Goal: Task Accomplishment & Management: Use online tool/utility

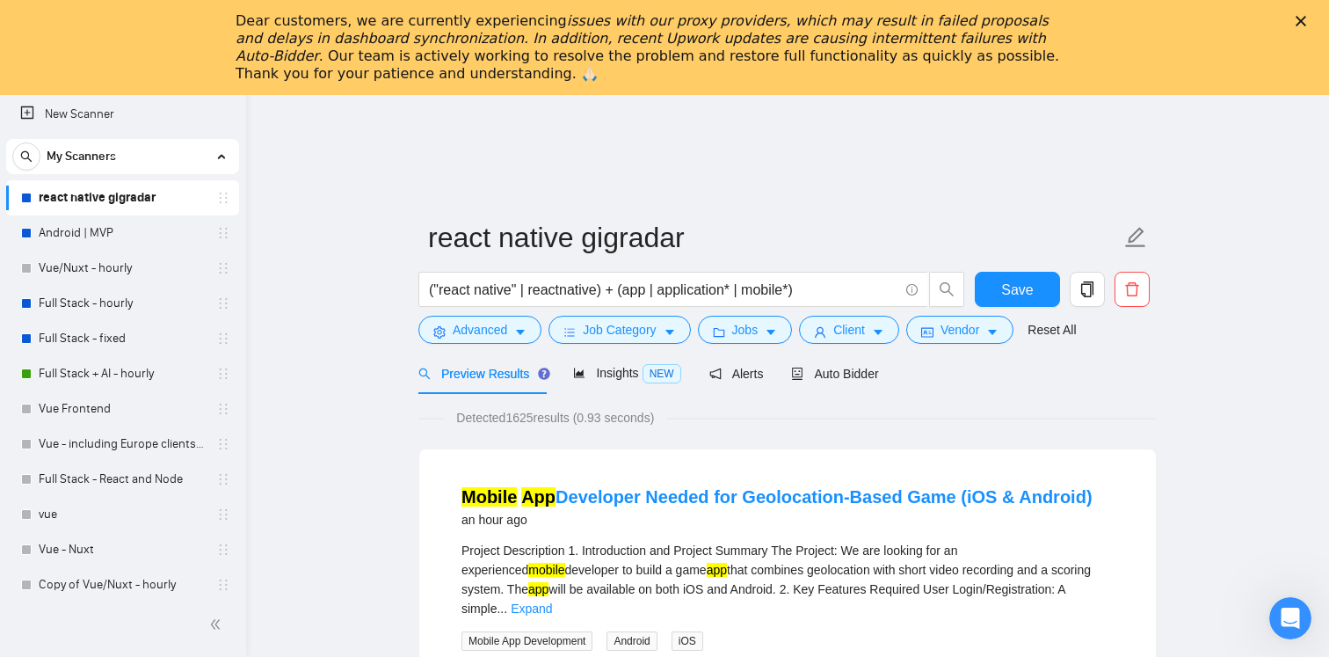
click at [1302, 18] on icon "Close" at bounding box center [1301, 21] width 11 height 11
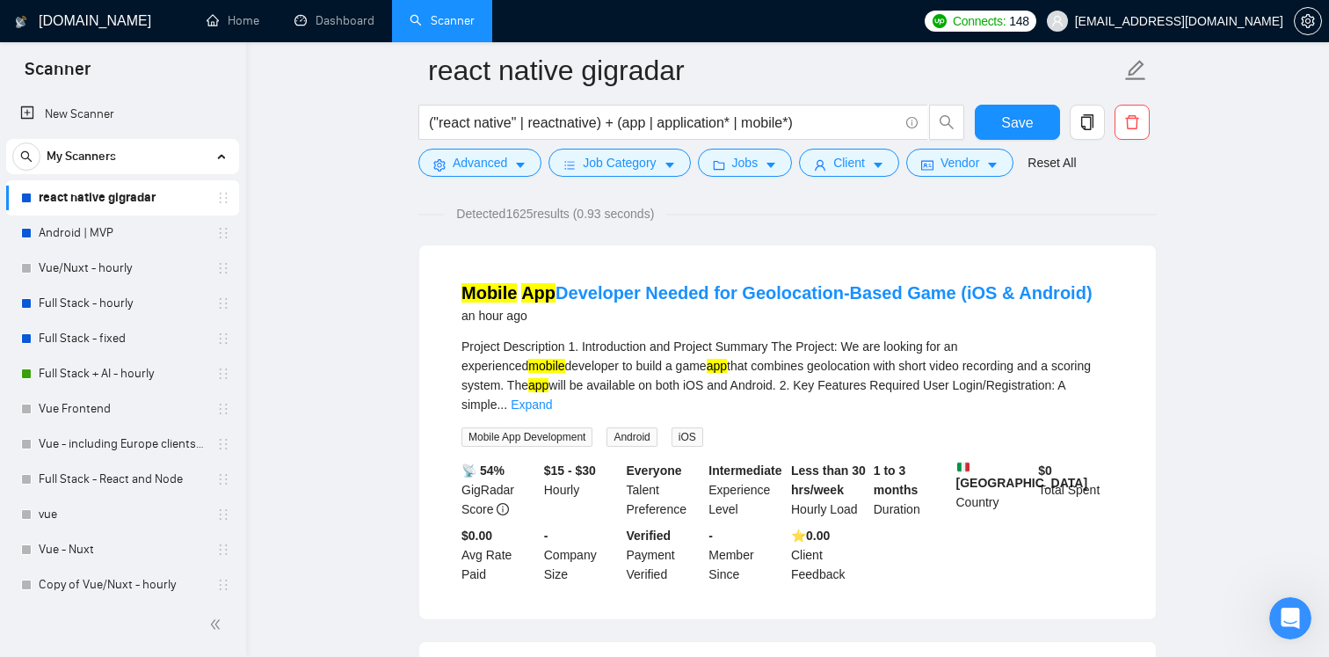
scroll to position [124, 0]
click at [577, 301] on link "Mobile App Developer Needed for Geolocation-Based Game (iOS & Android)" at bounding box center [777, 291] width 631 height 19
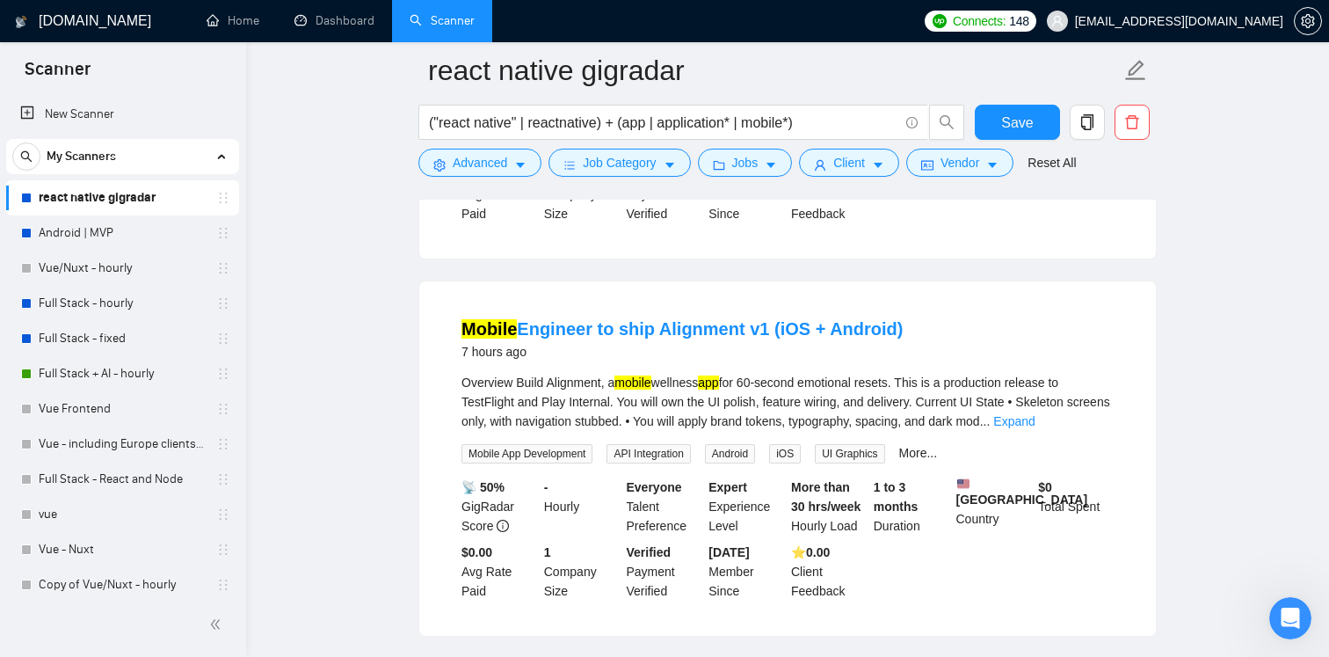
scroll to position [462, 0]
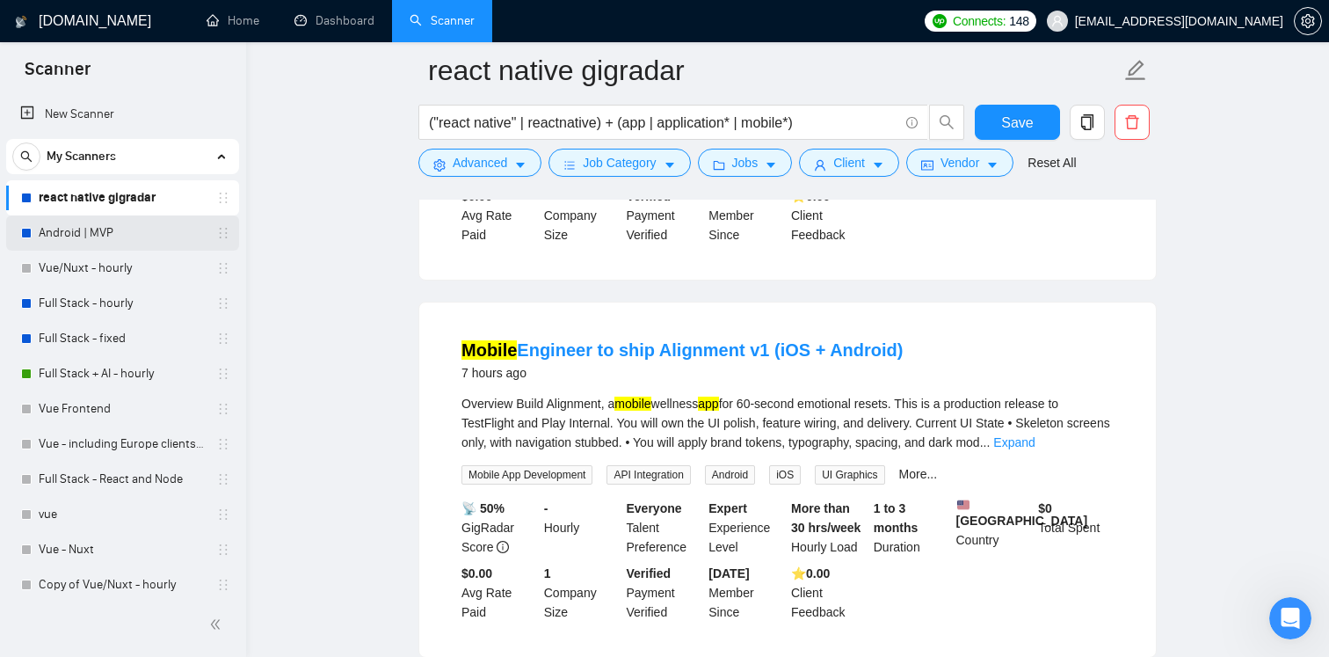
click at [99, 238] on link "Android | MVP" at bounding box center [122, 232] width 167 height 35
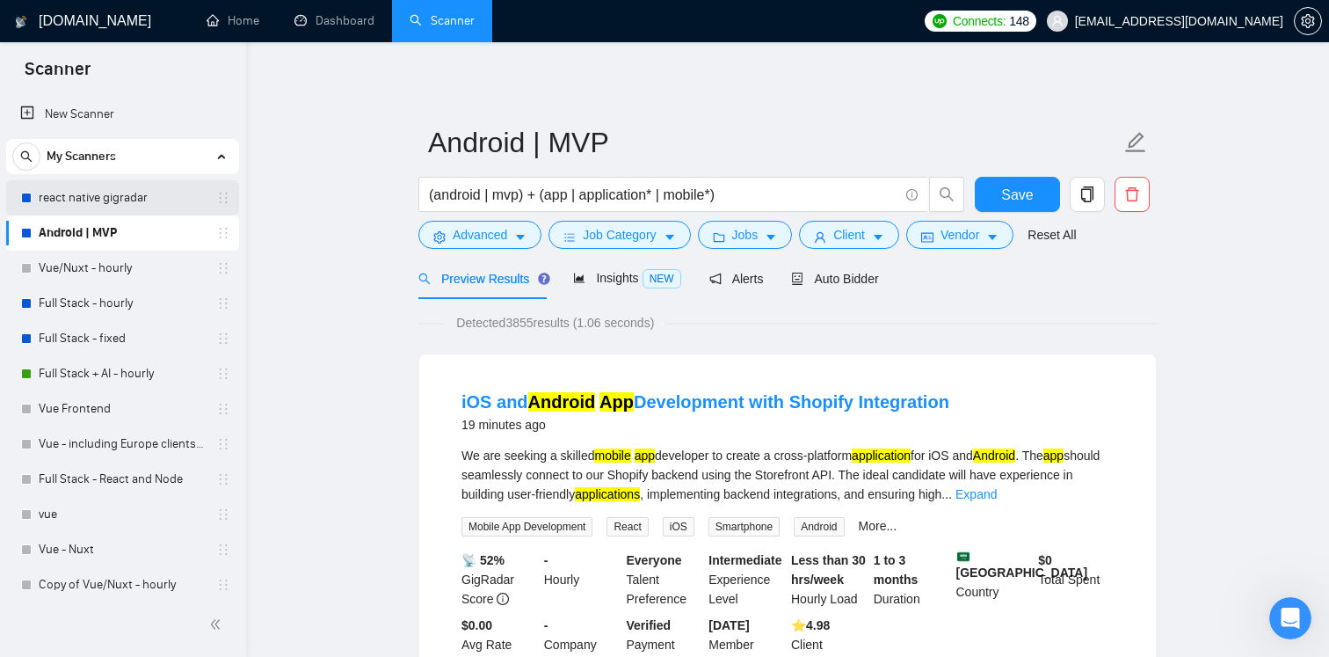
click at [96, 199] on link "react native gigradar" at bounding box center [122, 197] width 167 height 35
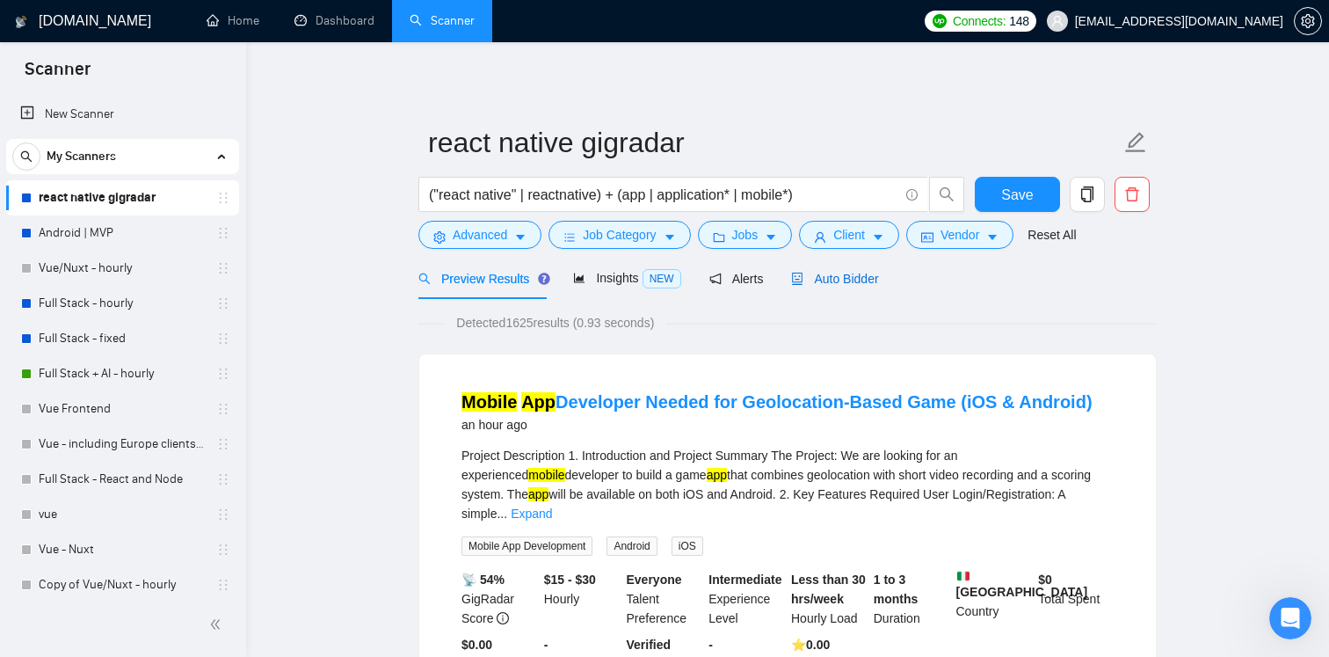
click at [827, 270] on div "Auto Bidder" at bounding box center [834, 278] width 87 height 19
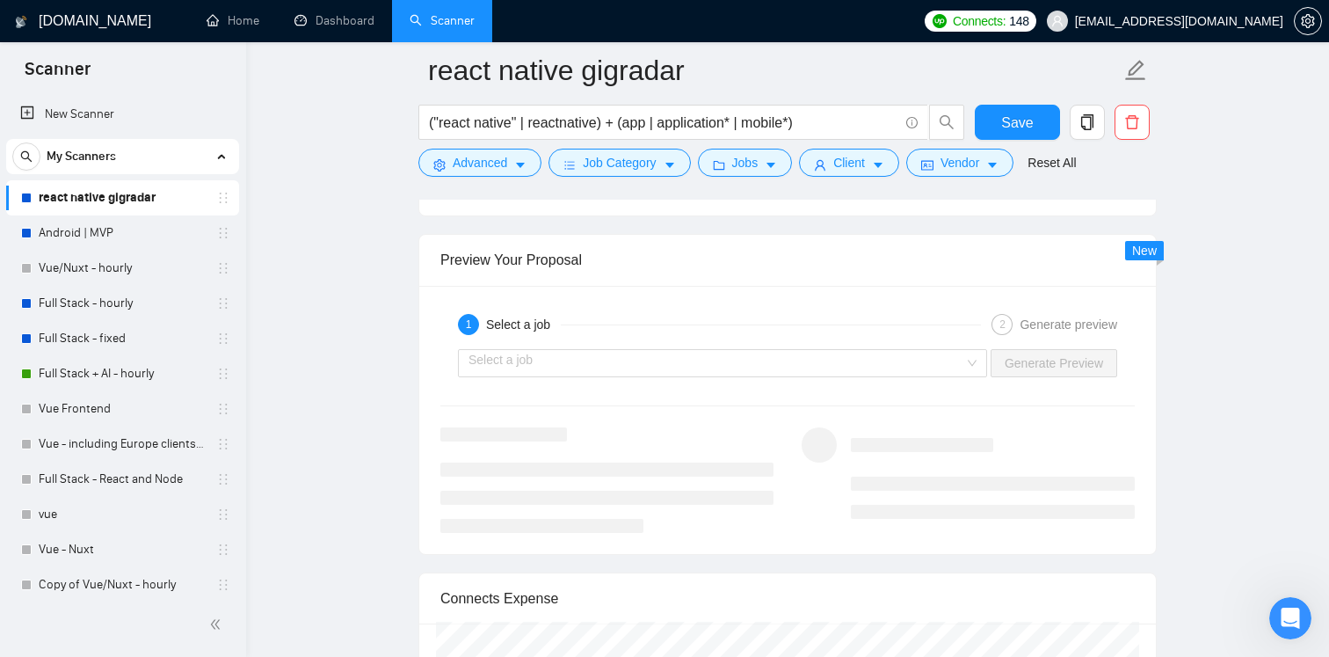
scroll to position [3431, 0]
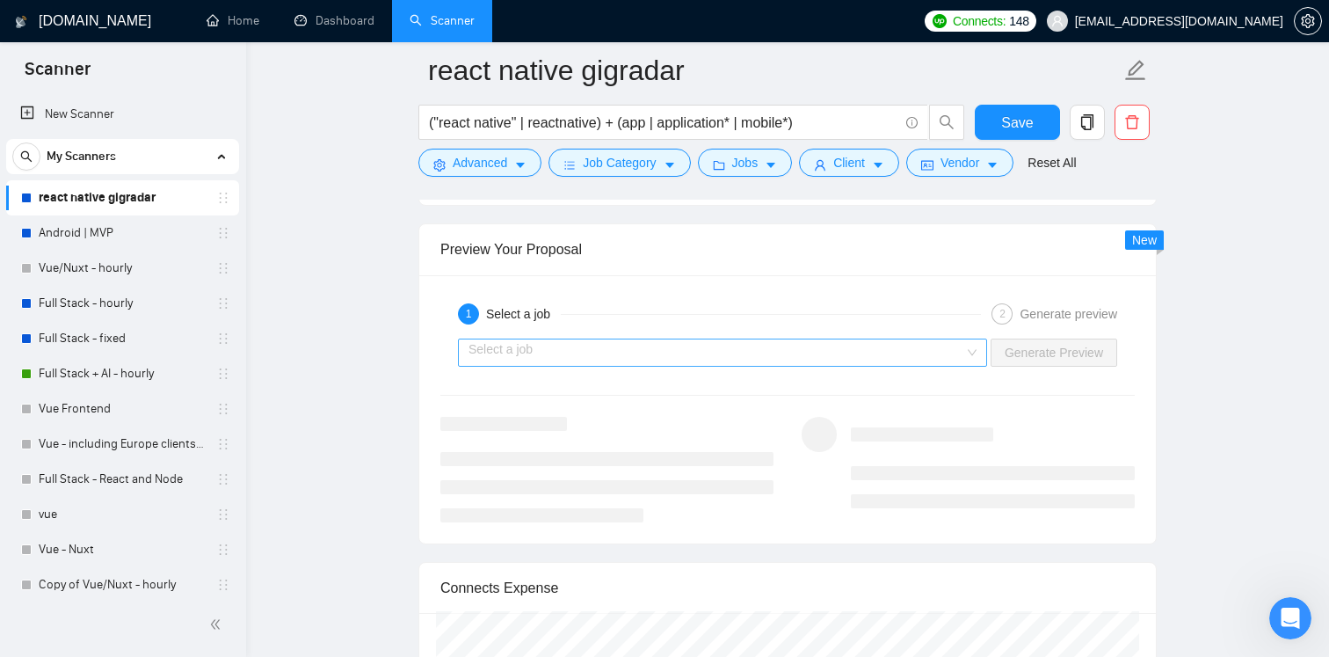
click at [681, 366] on input "search" at bounding box center [717, 352] width 496 height 26
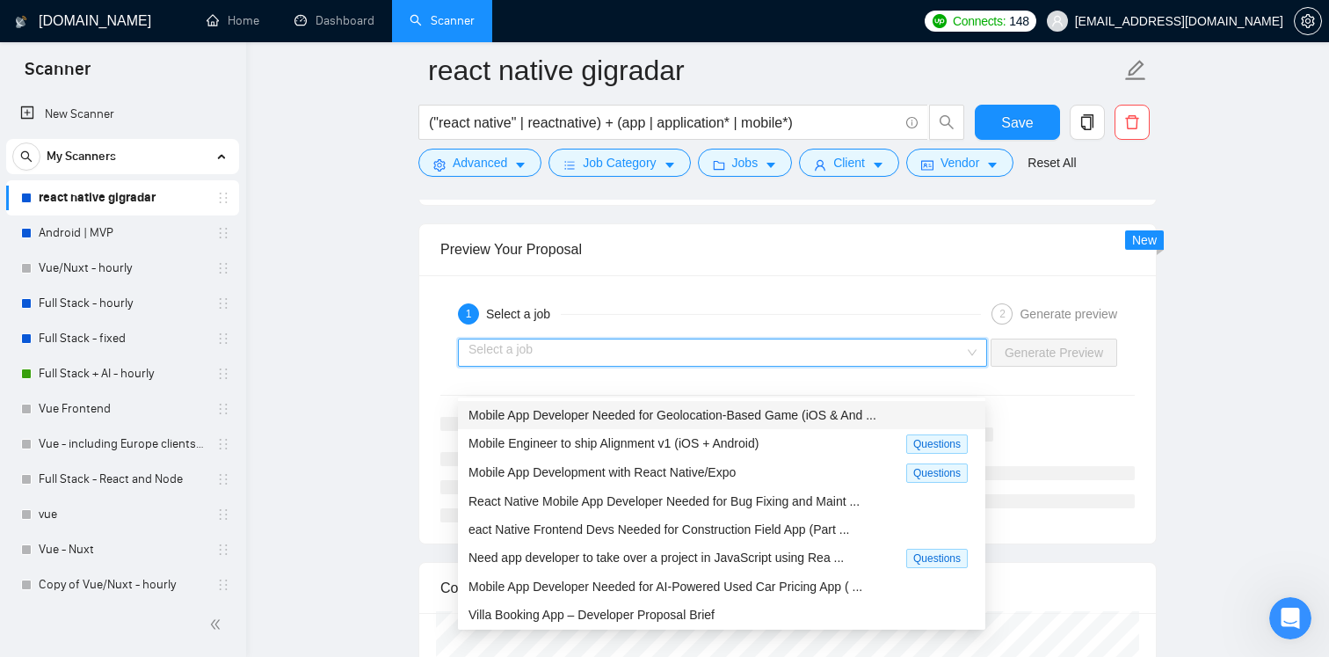
click at [634, 408] on span "Mobile App Developer Needed for Geolocation-Based Game (iOS & And ..." at bounding box center [673, 415] width 408 height 14
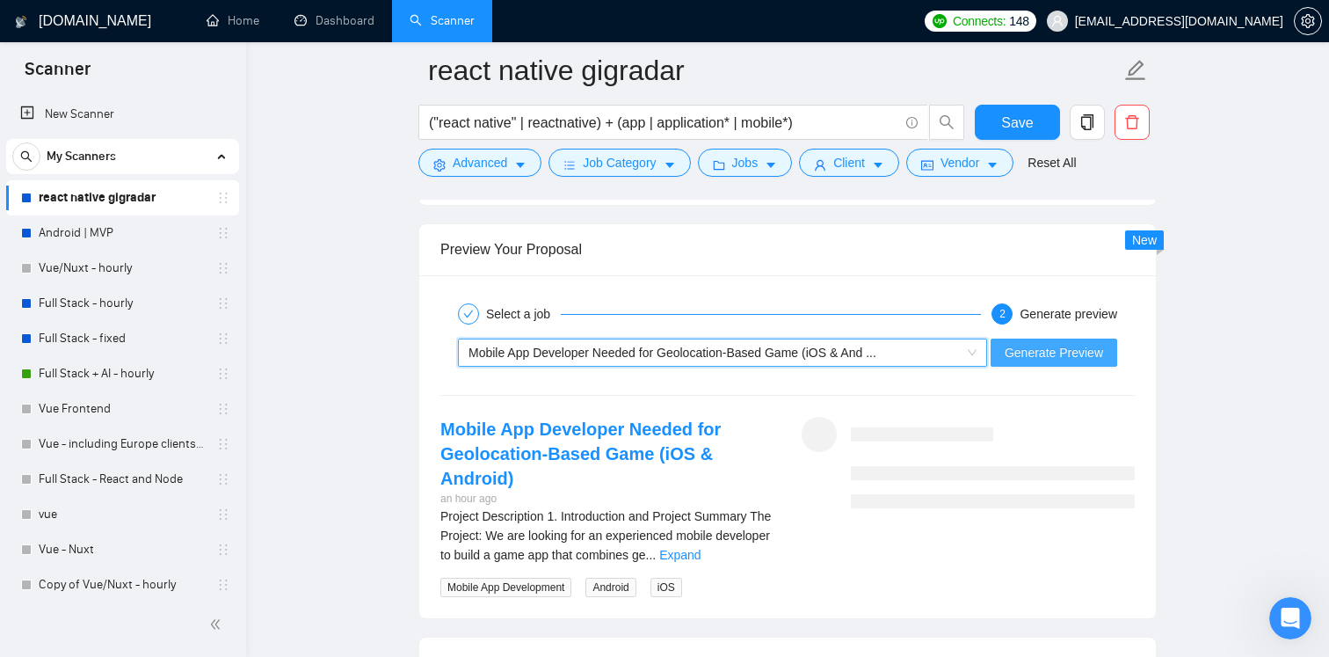
click at [1032, 362] on span "Generate Preview" at bounding box center [1054, 352] width 98 height 19
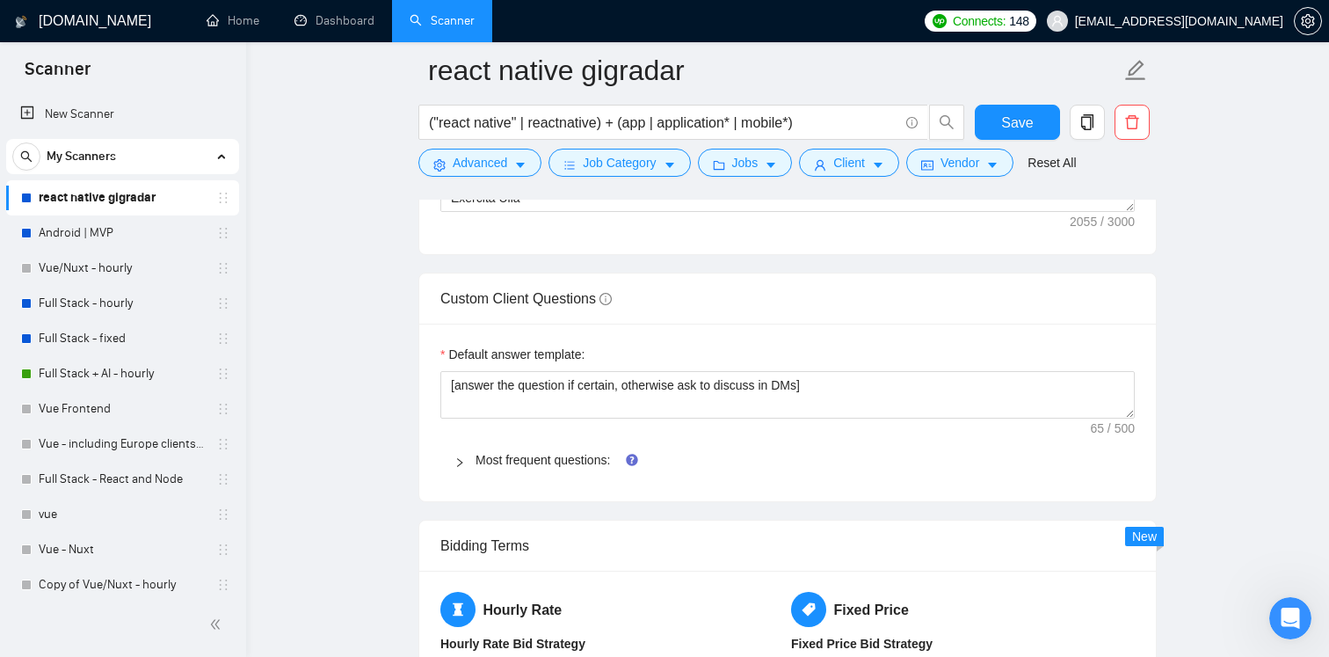
scroll to position [2478, 0]
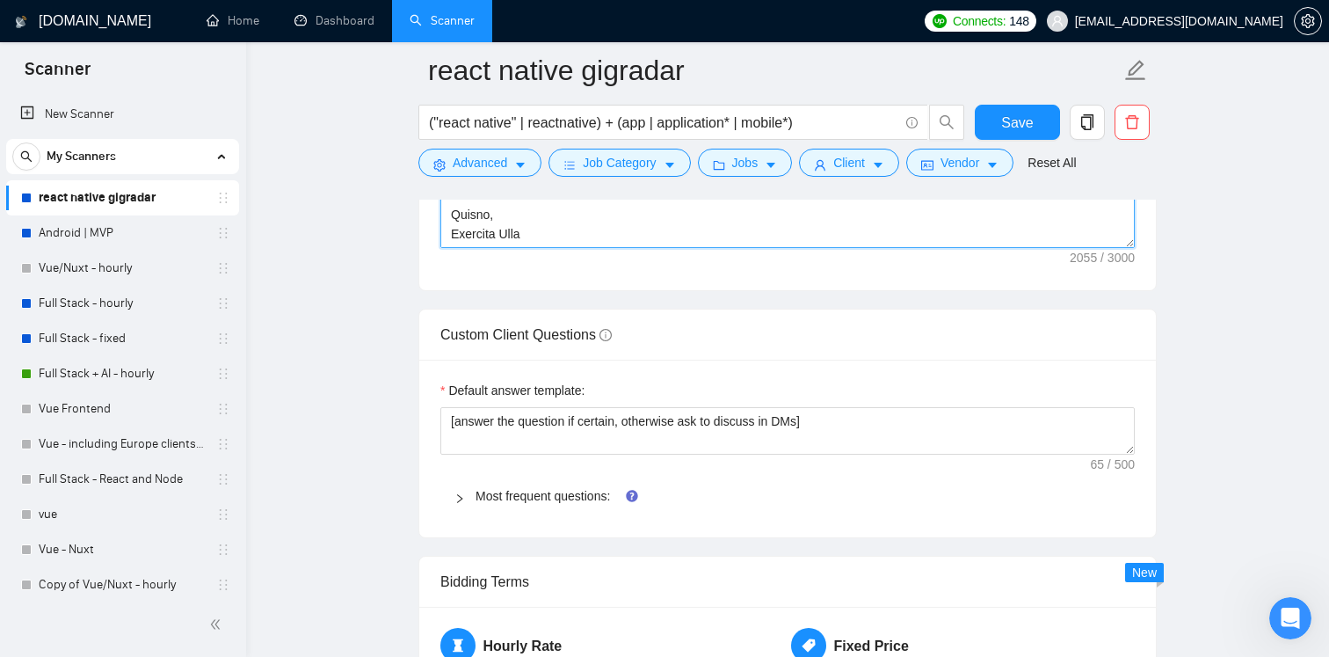
click at [687, 248] on textarea "Cover letter template:" at bounding box center [787, 50] width 694 height 396
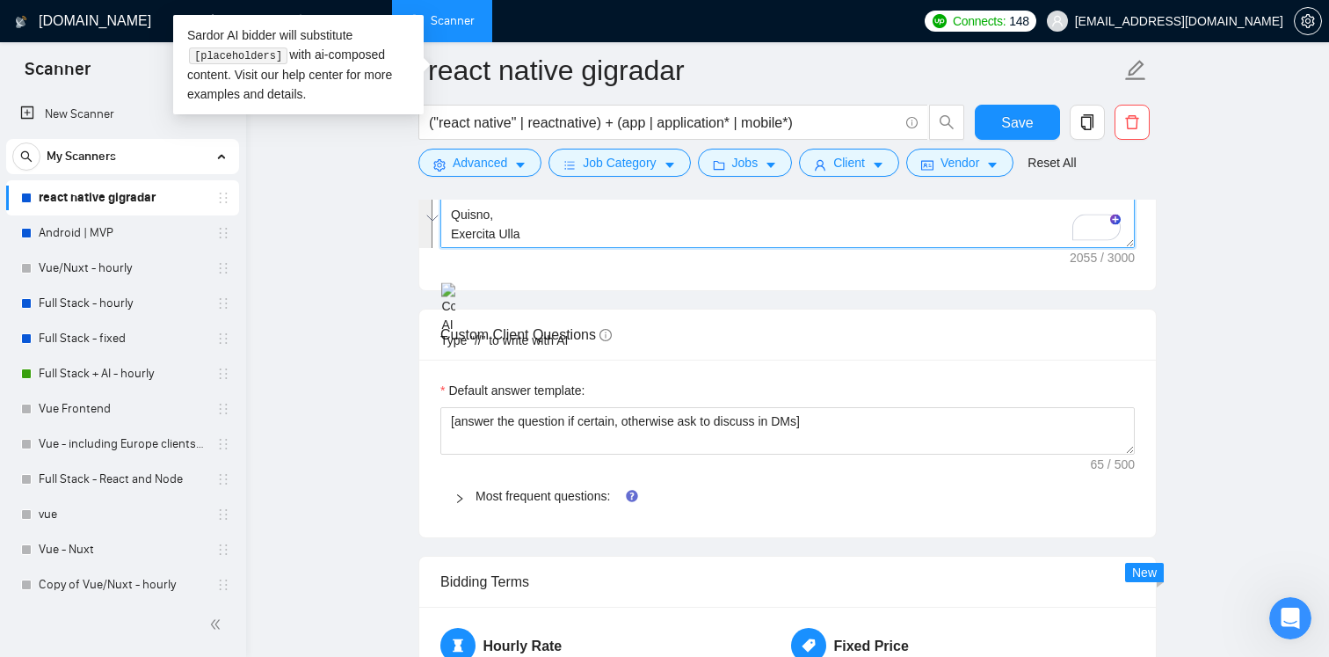
scroll to position [348, 0]
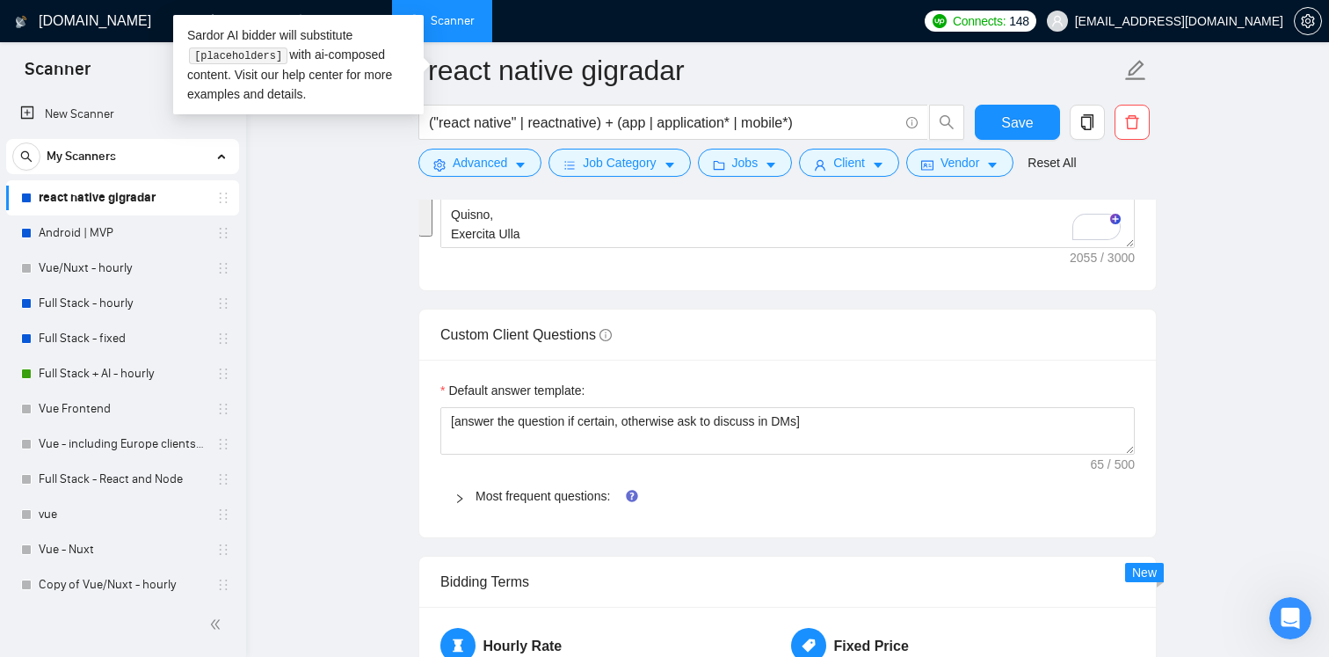
click at [379, 415] on main "react native gigradar ("react native" | reactnative) + (app | application* | mo…" at bounding box center [787, 306] width 1027 height 5429
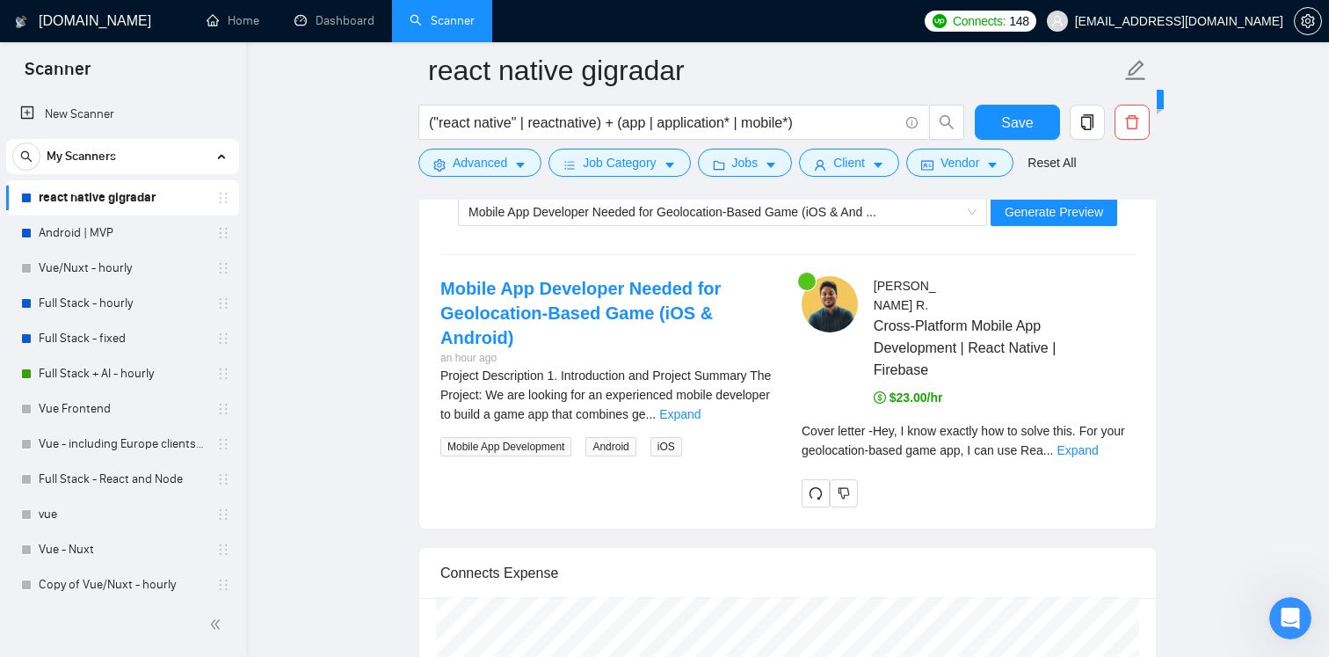
scroll to position [3632, 0]
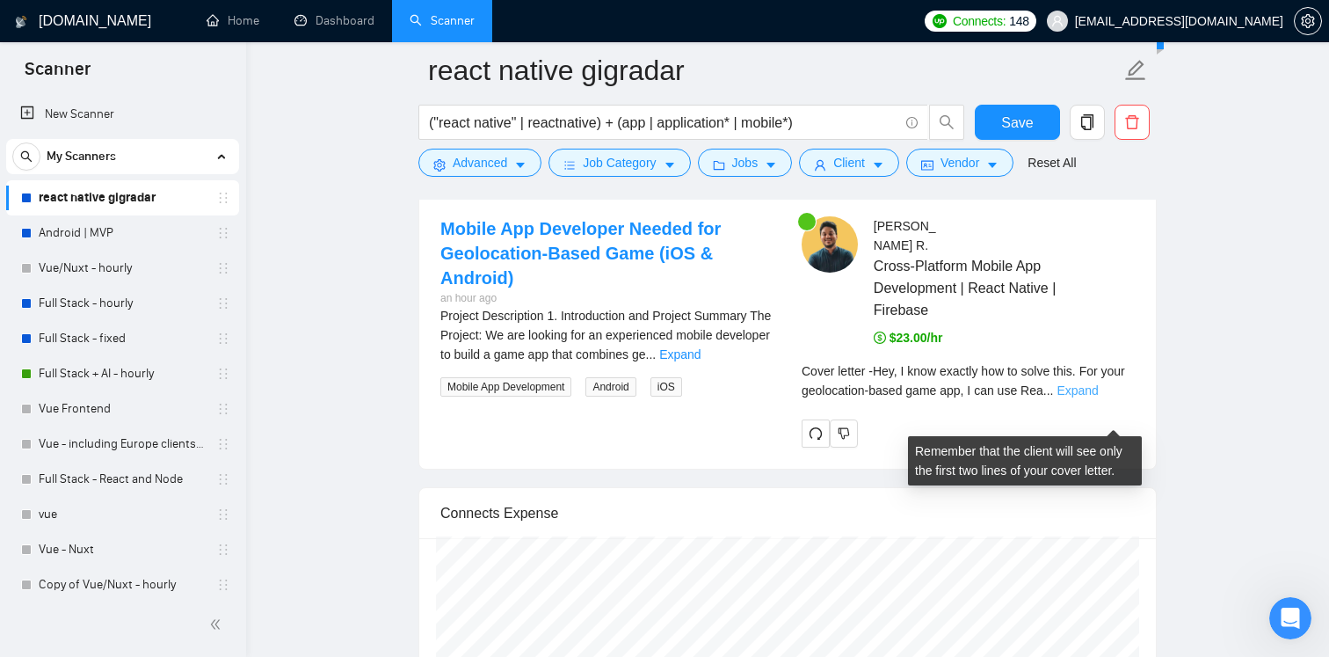
click at [1098, 397] on link "Expand" at bounding box center [1077, 390] width 41 height 14
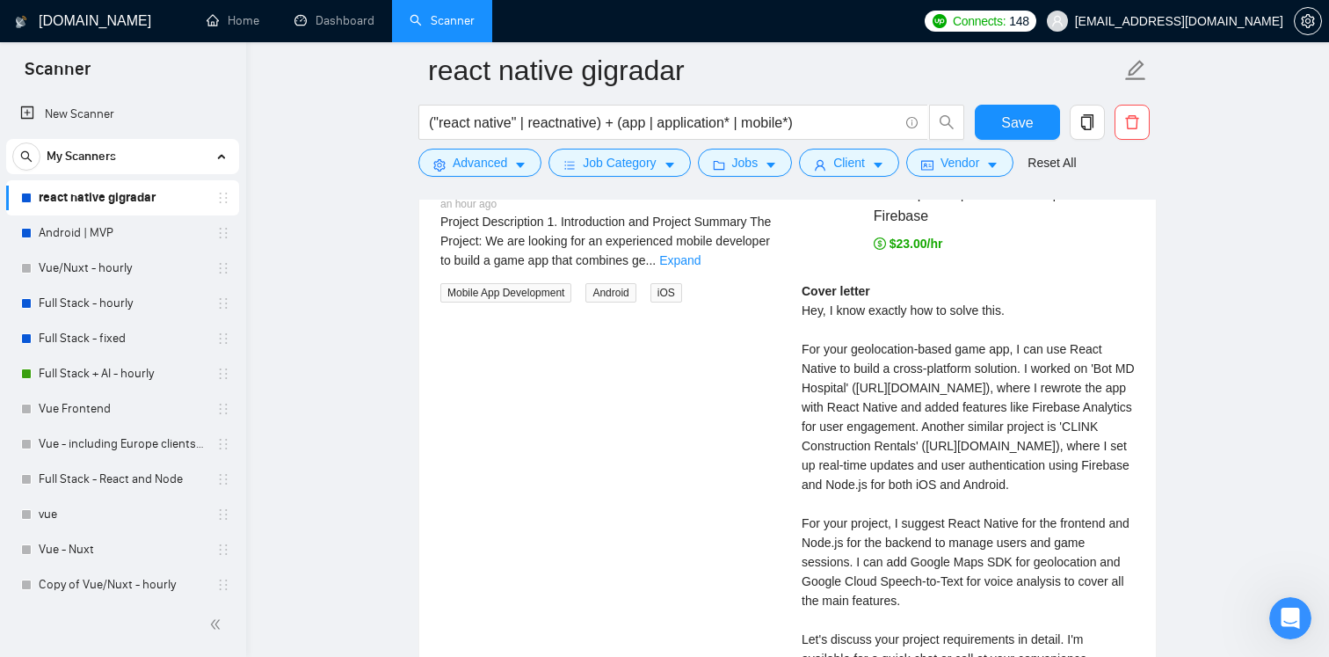
scroll to position [348, 0]
click at [104, 236] on link "Android | MVP" at bounding box center [122, 232] width 167 height 35
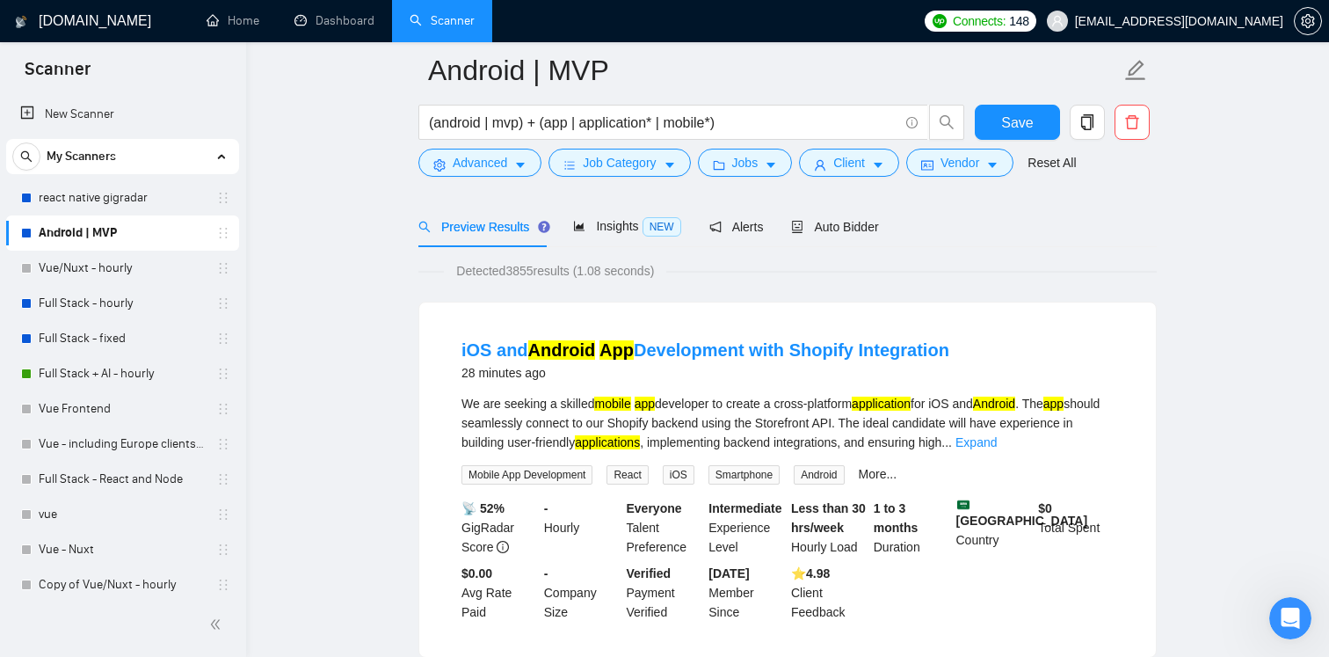
scroll to position [83, 0]
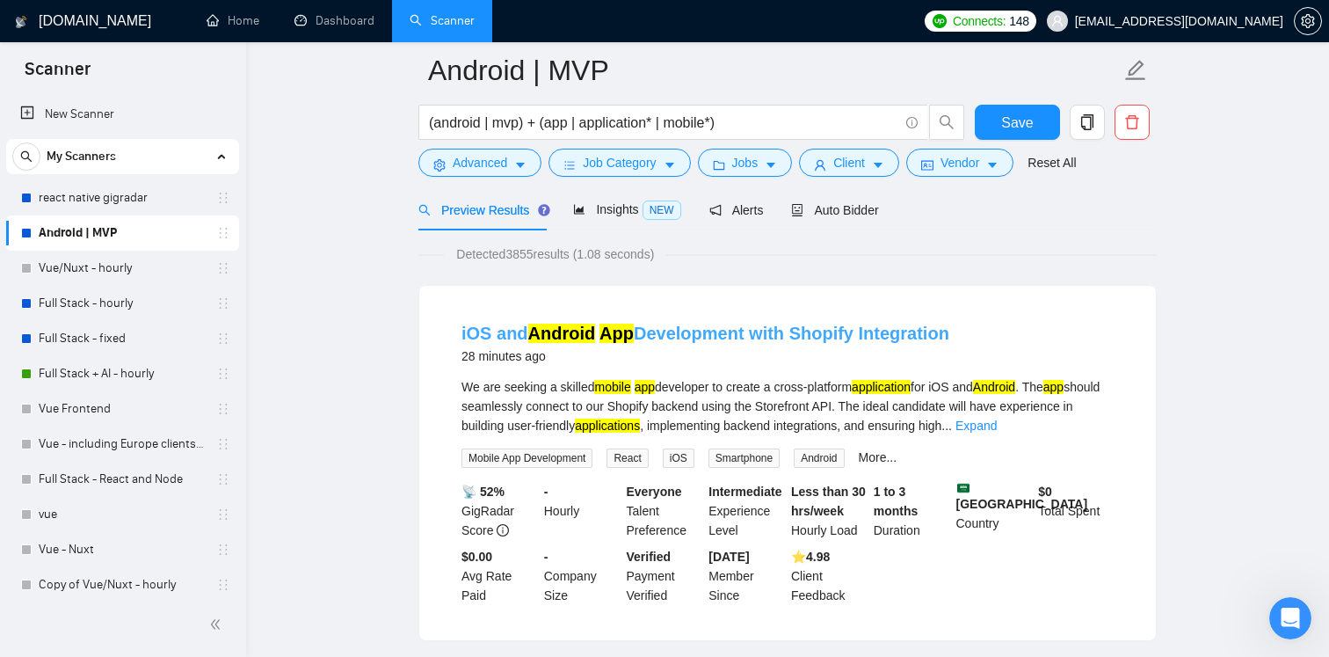
click at [733, 336] on link "iOS and Android App Development with Shopify Integration" at bounding box center [706, 333] width 488 height 19
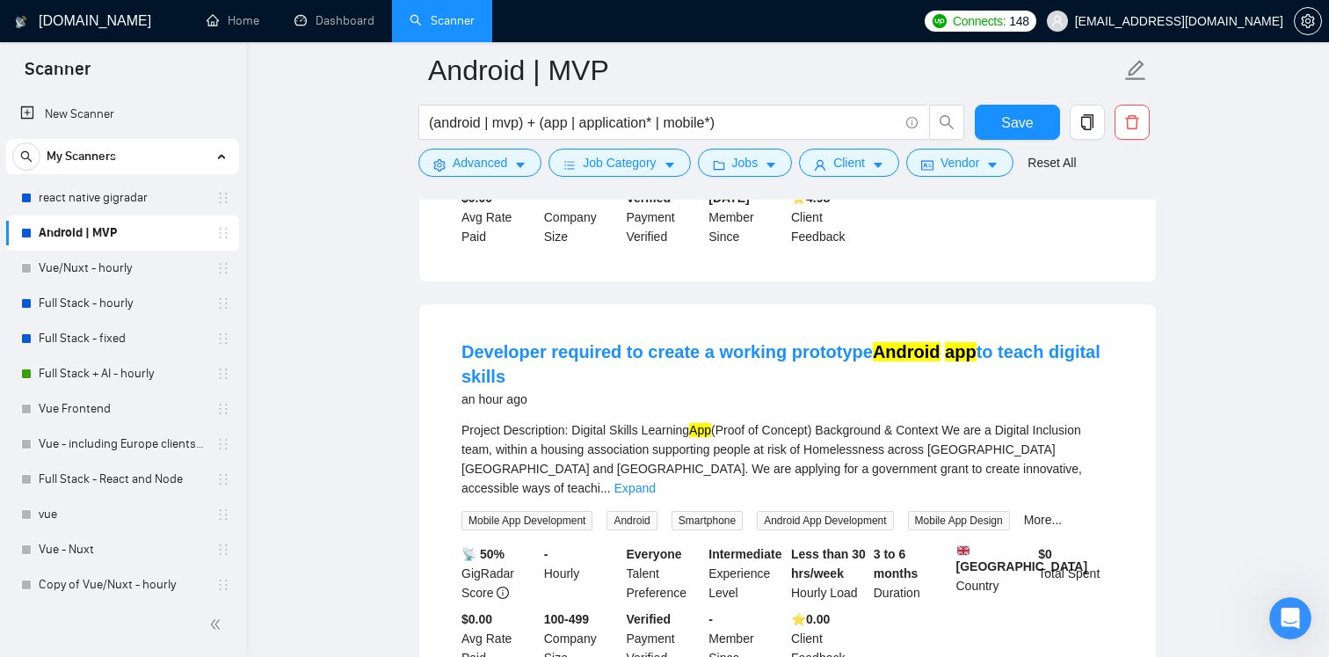
scroll to position [436, 0]
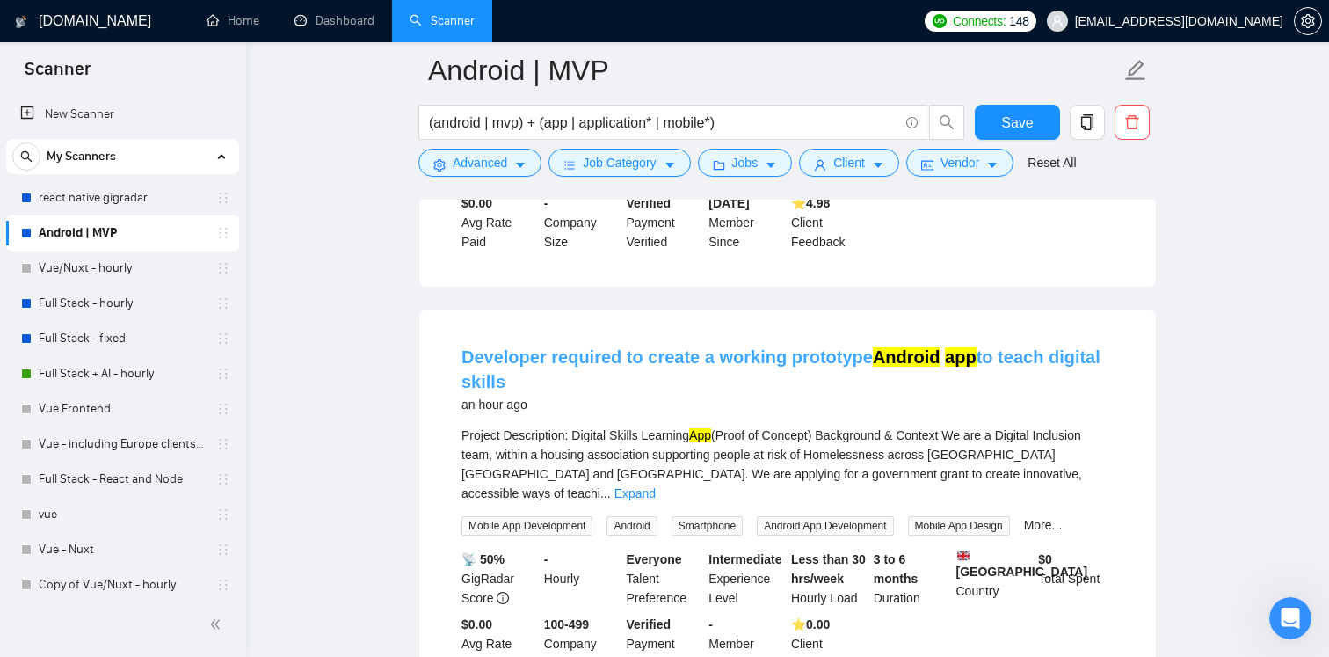
click at [605, 367] on link "Developer required to create a working prototype Android app to teach digital s…" at bounding box center [781, 369] width 639 height 44
